Goal: Task Accomplishment & Management: Use online tool/utility

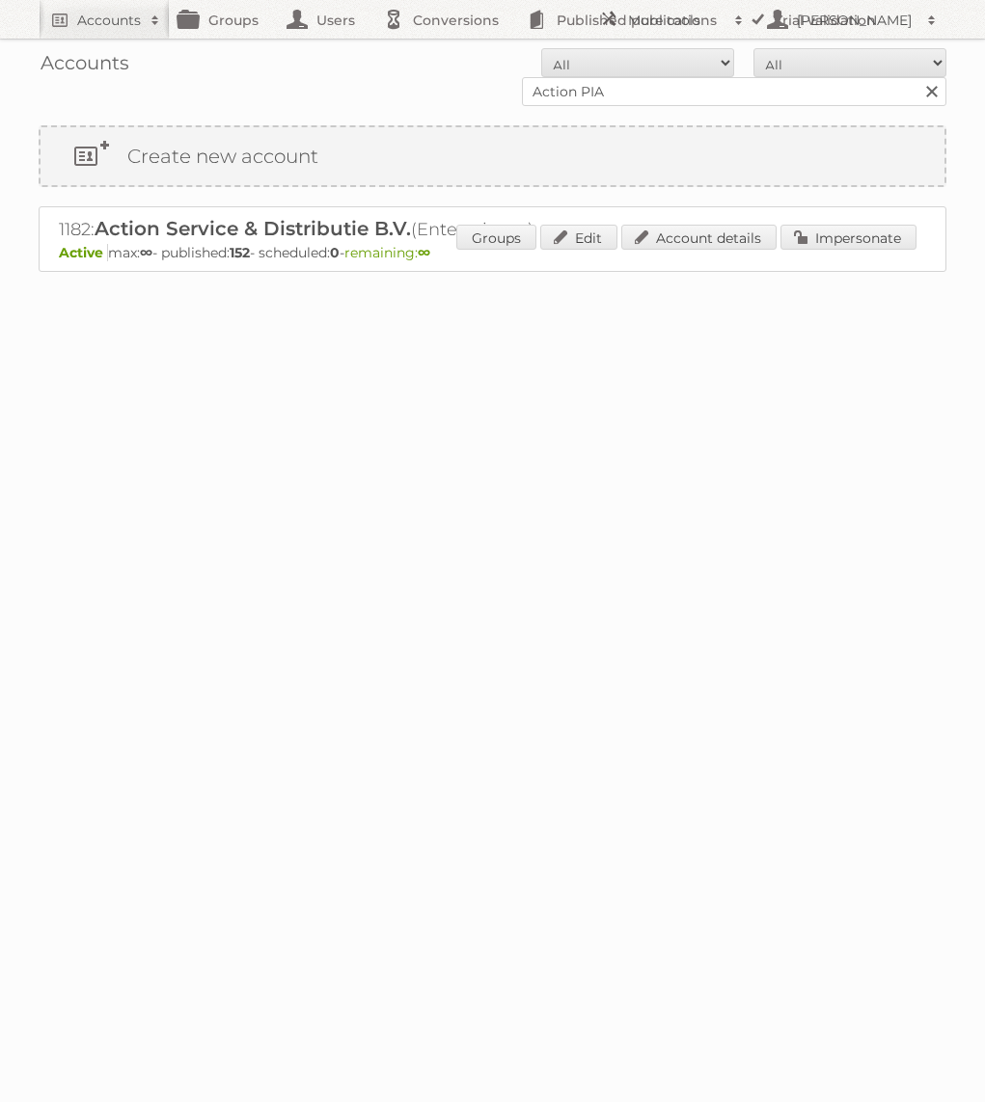
click at [699, 95] on input "Action PIA" at bounding box center [734, 91] width 424 height 29
type input "Bauhaus"
click at [916, 77] on input "Search" at bounding box center [930, 91] width 29 height 29
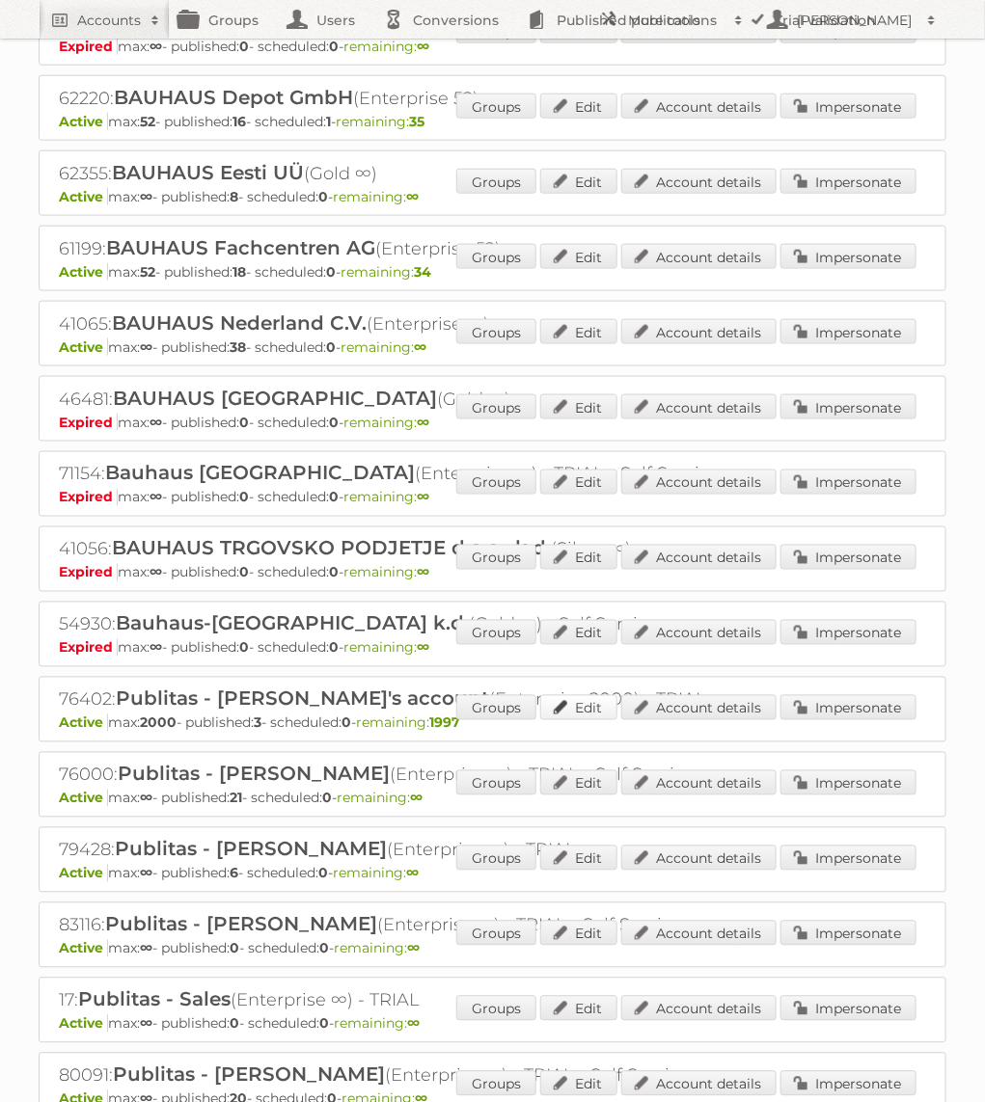
scroll to position [510, 0]
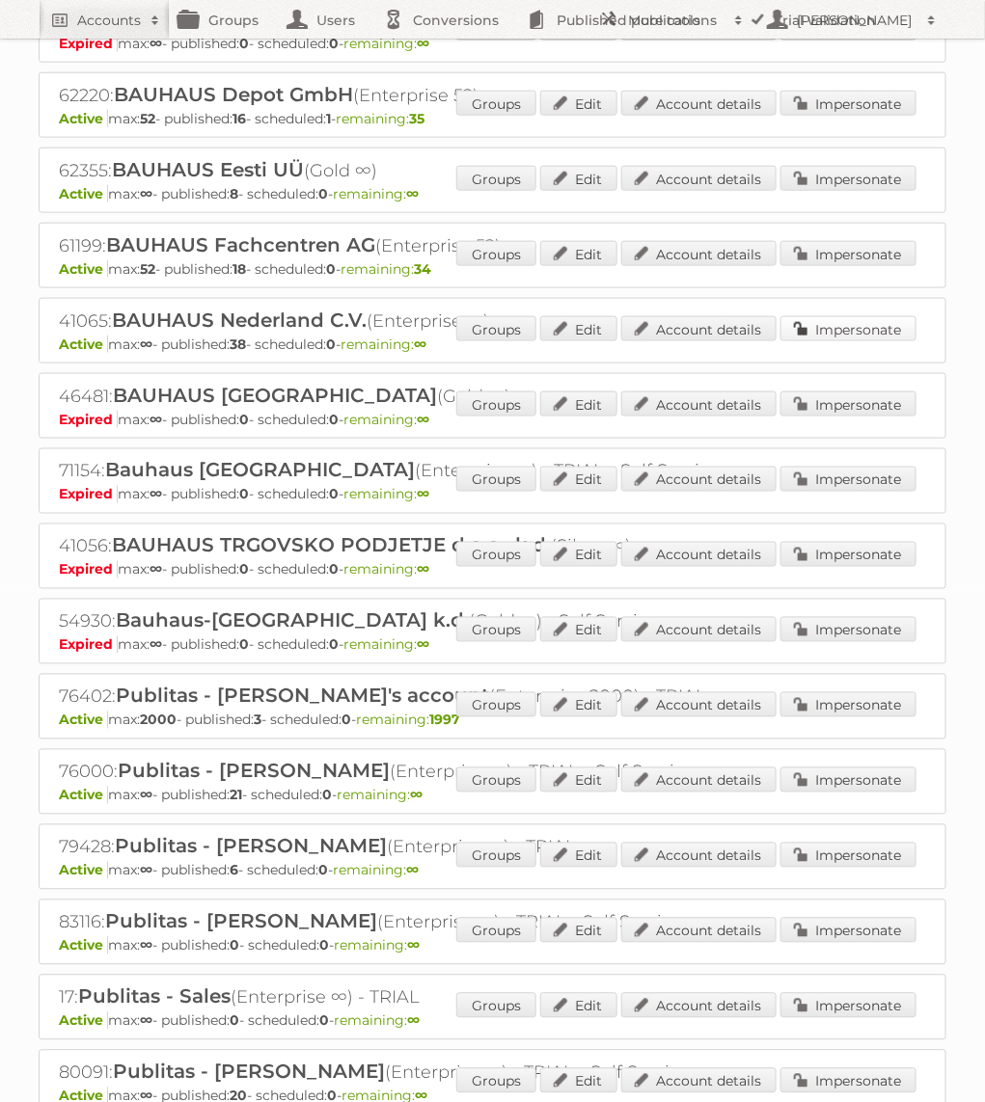
click at [883, 316] on link "Impersonate" at bounding box center [848, 328] width 136 height 25
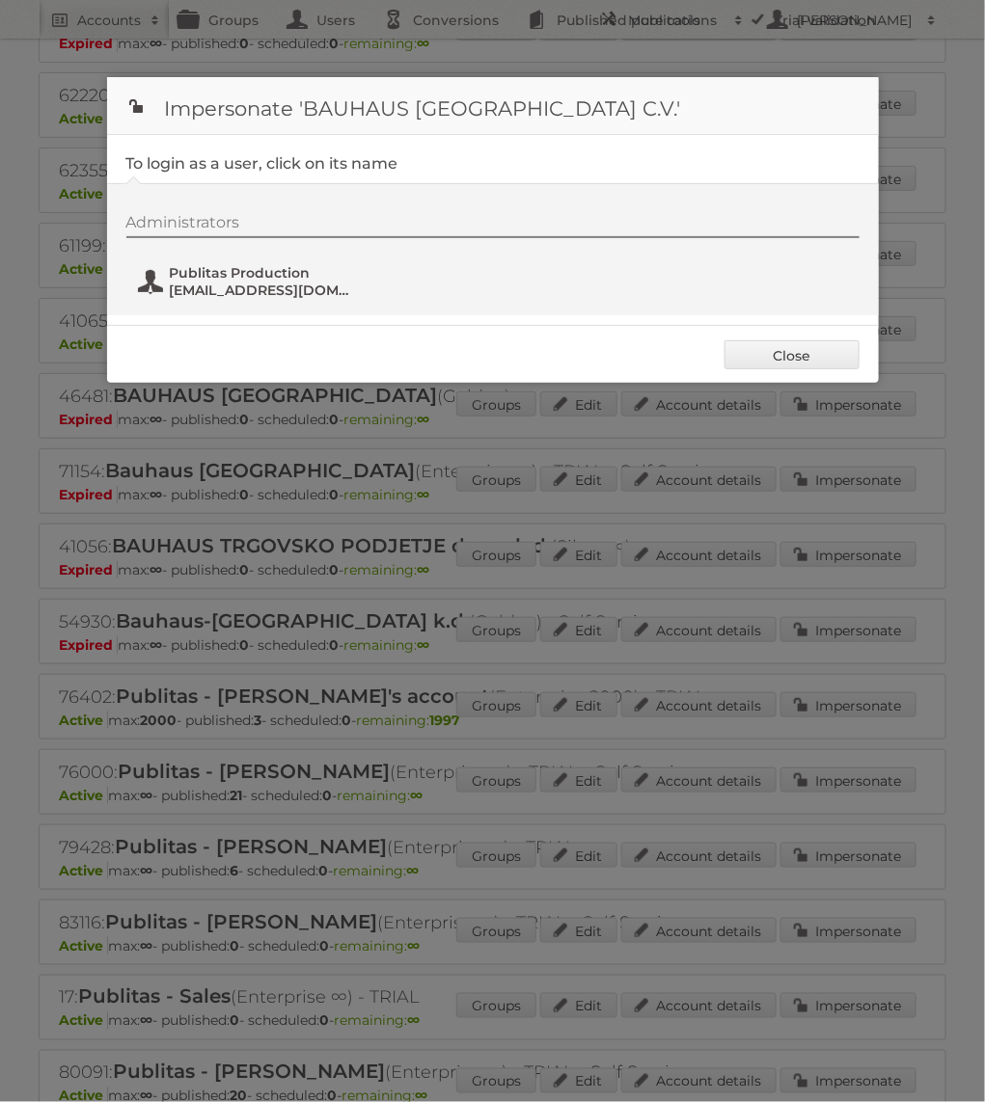
click at [269, 285] on span "fs+bauhaus@publitas.com" at bounding box center [263, 290] width 187 height 17
